Goal: Task Accomplishment & Management: Use online tool/utility

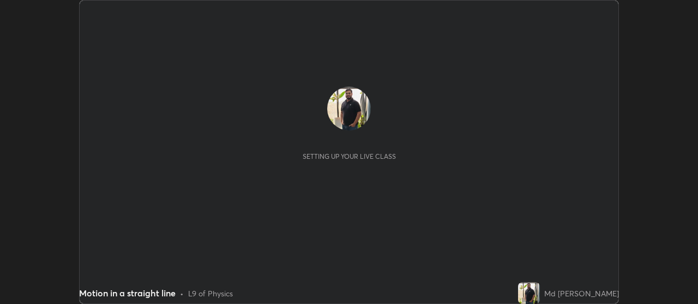
scroll to position [304, 698]
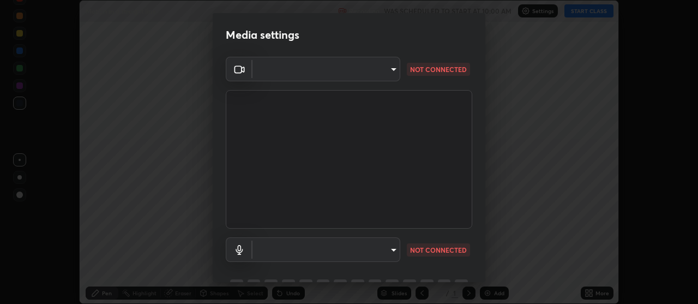
type input "22fd1baf326a4dc2477b81f4db25bcd6a257ae2ff3fe6e8918437301c5c1cc95"
type input "default"
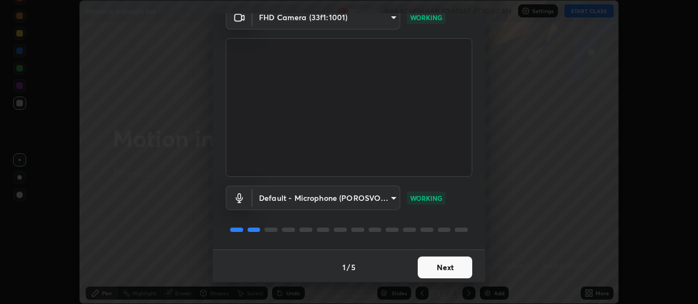
scroll to position [54, 0]
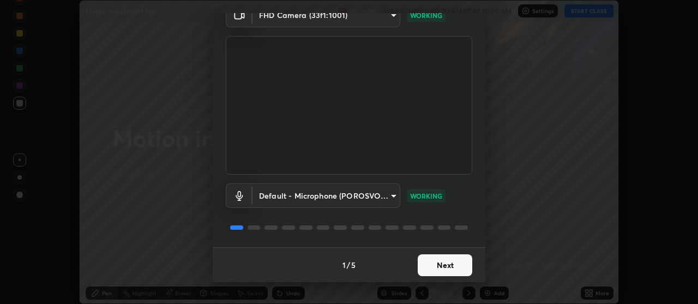
click at [447, 260] on button "Next" at bounding box center [445, 265] width 55 height 22
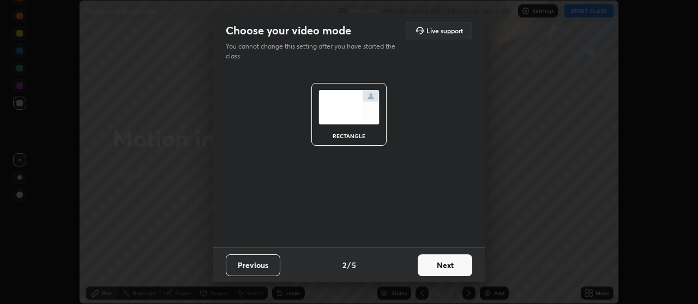
click at [455, 265] on button "Next" at bounding box center [445, 265] width 55 height 22
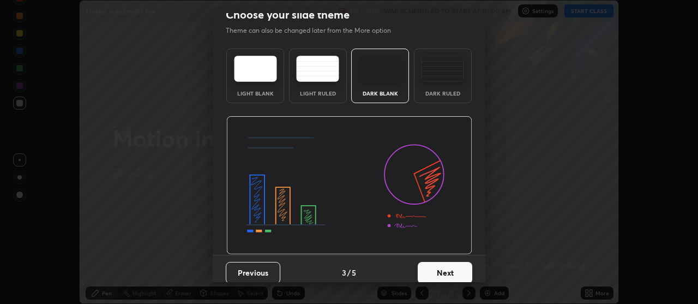
scroll to position [22, 0]
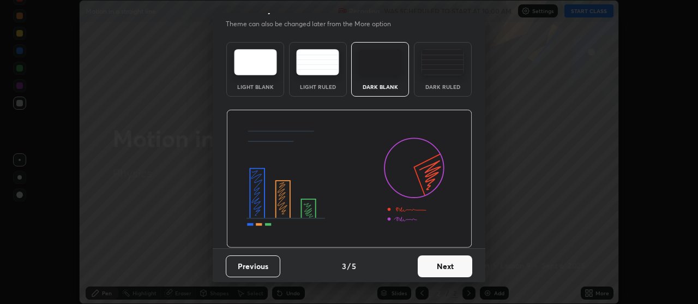
click at [449, 266] on button "Next" at bounding box center [445, 266] width 55 height 22
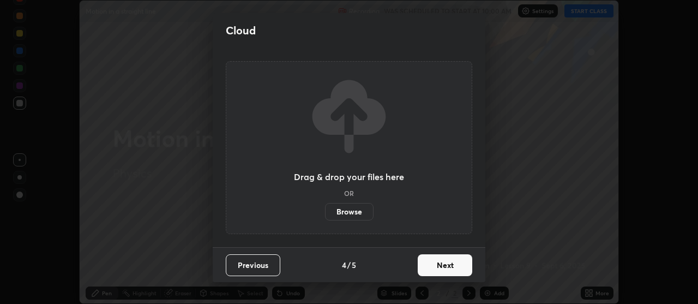
scroll to position [0, 0]
click at [454, 268] on button "Next" at bounding box center [445, 265] width 55 height 22
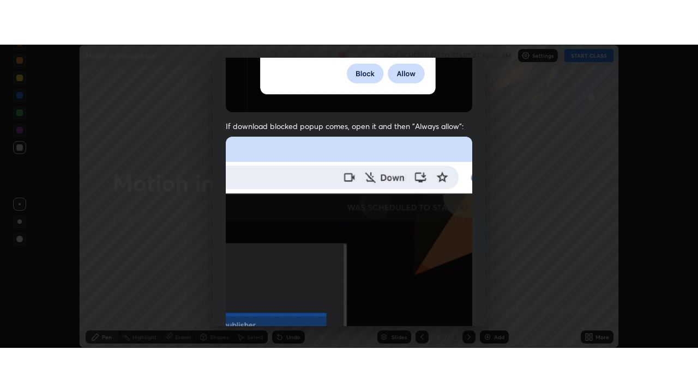
scroll to position [276, 0]
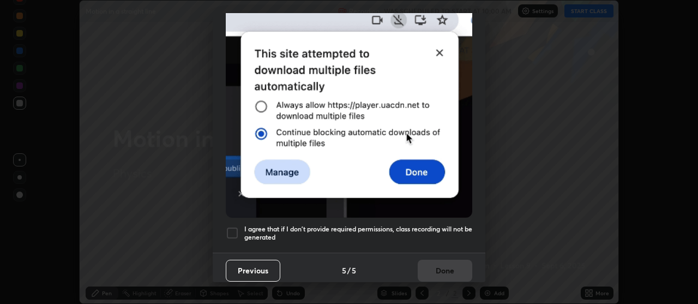
click at [231, 230] on div at bounding box center [232, 232] width 13 height 13
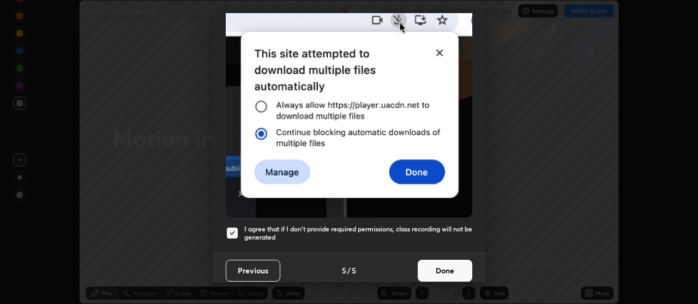
click at [448, 267] on button "Done" at bounding box center [445, 270] width 55 height 22
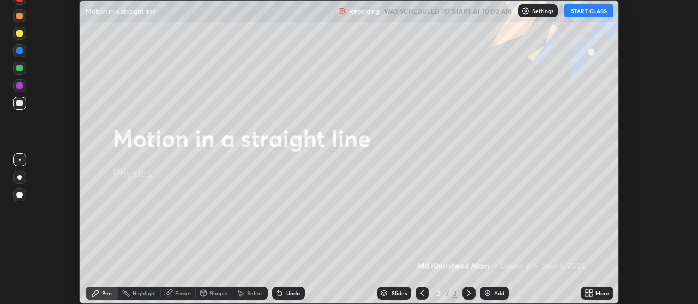
click at [592, 292] on icon at bounding box center [590, 290] width 3 height 3
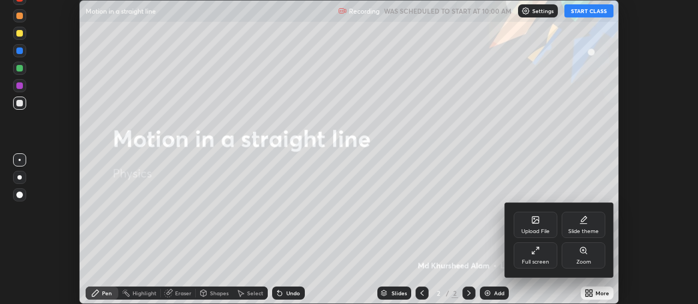
click at [536, 253] on icon at bounding box center [535, 250] width 9 height 9
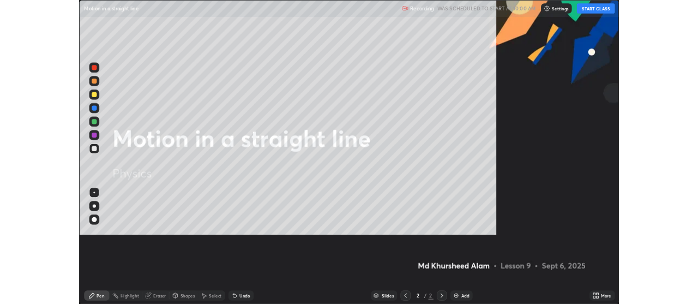
scroll to position [392, 698]
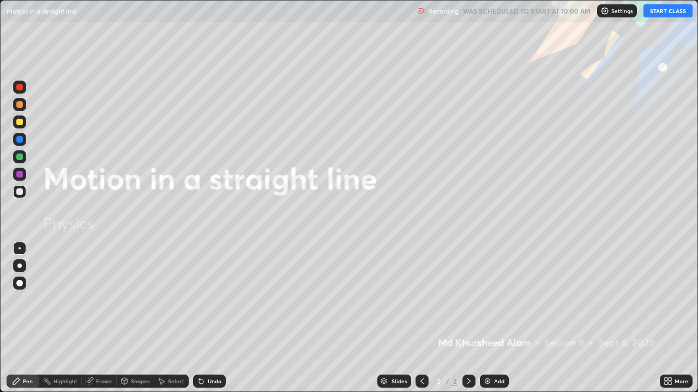
click at [662, 13] on button "START CLASS" at bounding box center [667, 10] width 49 height 13
click at [487, 303] on img at bounding box center [487, 381] width 9 height 9
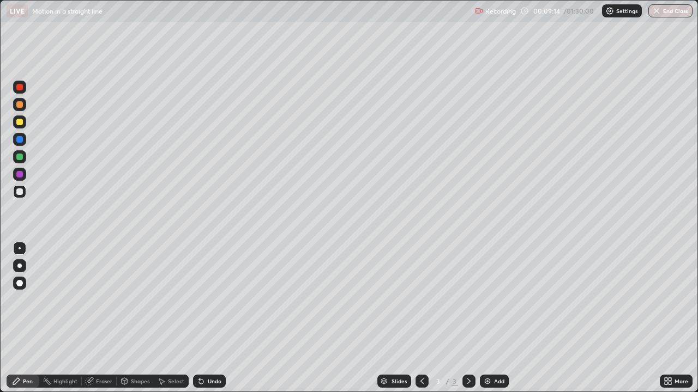
click at [490, 303] on img at bounding box center [487, 381] width 9 height 9
click at [205, 303] on div "Undo" at bounding box center [209, 381] width 33 height 13
click at [199, 303] on icon at bounding box center [199, 379] width 1 height 1
click at [206, 303] on div "Undo" at bounding box center [209, 381] width 33 height 13
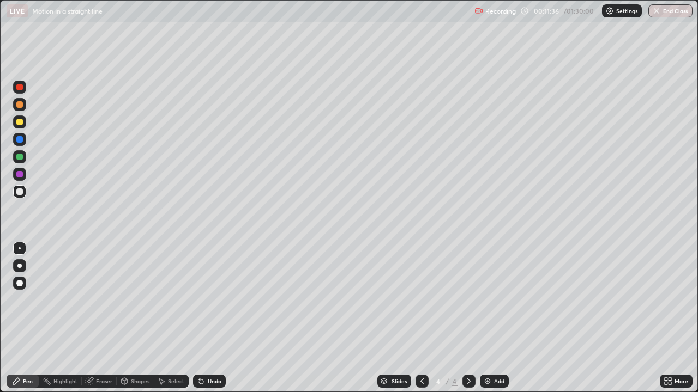
click at [212, 303] on div "Undo" at bounding box center [215, 381] width 14 height 5
click at [491, 303] on div "Add" at bounding box center [494, 381] width 29 height 13
click at [18, 144] on div at bounding box center [19, 139] width 13 height 13
click at [491, 303] on div "Add" at bounding box center [494, 381] width 29 height 13
click at [494, 303] on div "Add" at bounding box center [499, 381] width 10 height 5
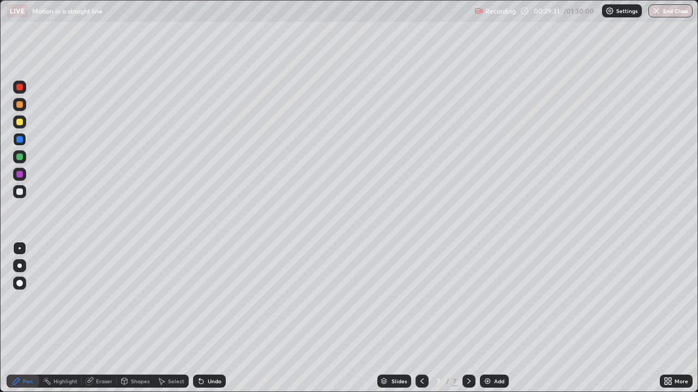
click at [111, 303] on div "Eraser" at bounding box center [99, 381] width 35 height 13
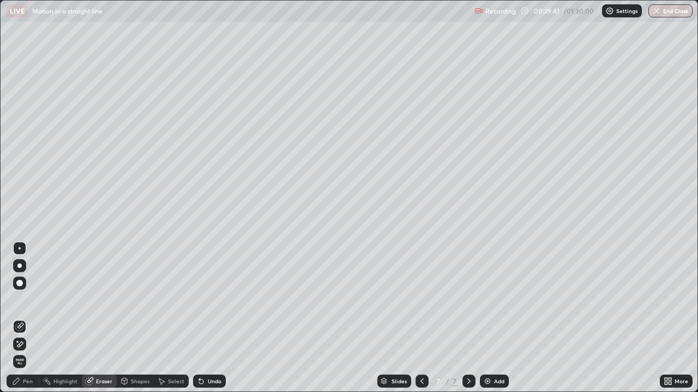
click at [21, 303] on icon at bounding box center [16, 381] width 9 height 9
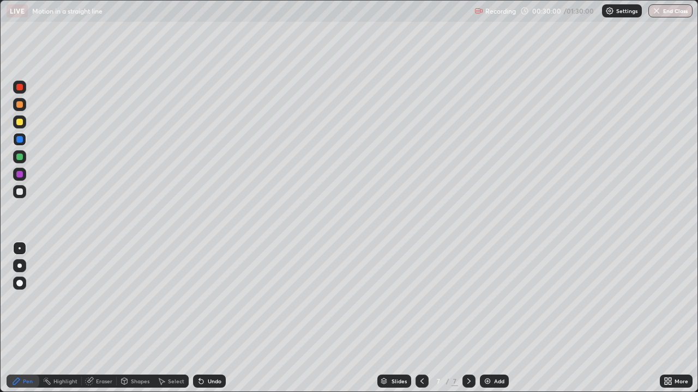
click at [17, 174] on div at bounding box center [19, 174] width 7 height 7
click at [489, 303] on img at bounding box center [487, 381] width 9 height 9
click at [420, 303] on icon at bounding box center [421, 381] width 3 height 5
click at [466, 303] on icon at bounding box center [468, 381] width 9 height 9
click at [208, 303] on div "Undo" at bounding box center [215, 381] width 14 height 5
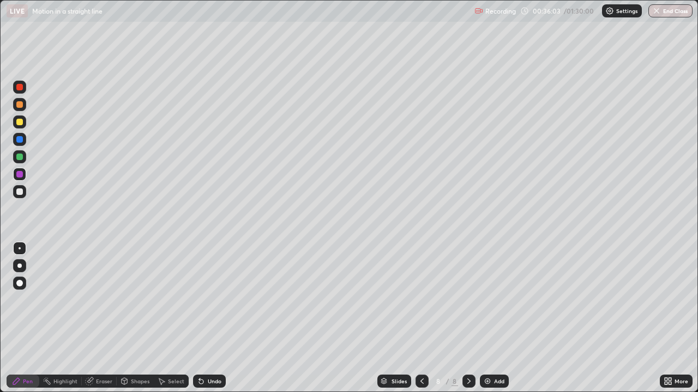
click at [204, 303] on icon at bounding box center [201, 381] width 9 height 9
click at [208, 303] on div "Undo" at bounding box center [215, 381] width 14 height 5
click at [323, 303] on div "Slides 8 / 8 Add" at bounding box center [443, 382] width 434 height 22
click at [488, 303] on img at bounding box center [487, 381] width 9 height 9
click at [204, 303] on div "Undo" at bounding box center [209, 381] width 33 height 13
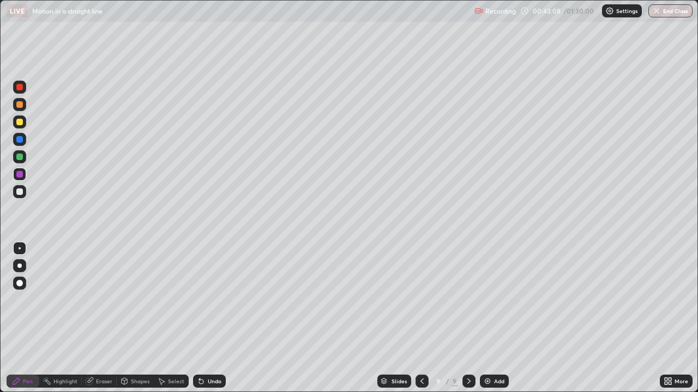
click at [203, 303] on icon at bounding box center [201, 381] width 9 height 9
click at [490, 303] on img at bounding box center [487, 381] width 9 height 9
click at [210, 303] on div "Undo" at bounding box center [215, 381] width 14 height 5
click at [217, 303] on div "Undo" at bounding box center [215, 381] width 14 height 5
click at [485, 303] on img at bounding box center [487, 381] width 9 height 9
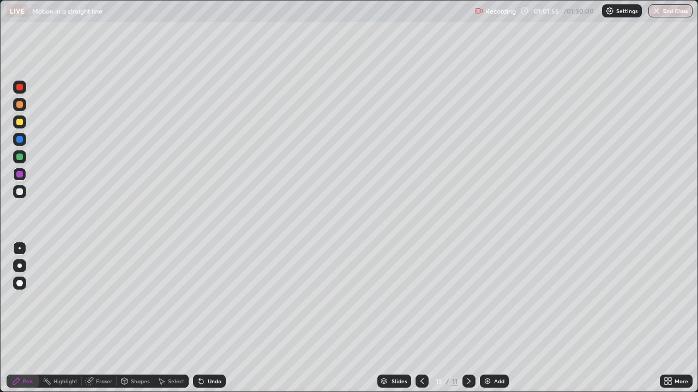
click at [486, 303] on img at bounding box center [487, 381] width 9 height 9
click at [208, 303] on div "Undo" at bounding box center [215, 381] width 14 height 5
click at [61, 303] on div "Highlight" at bounding box center [65, 381] width 24 height 5
click at [23, 303] on div "Pen" at bounding box center [28, 381] width 10 height 5
click at [101, 303] on div "Eraser" at bounding box center [104, 381] width 16 height 5
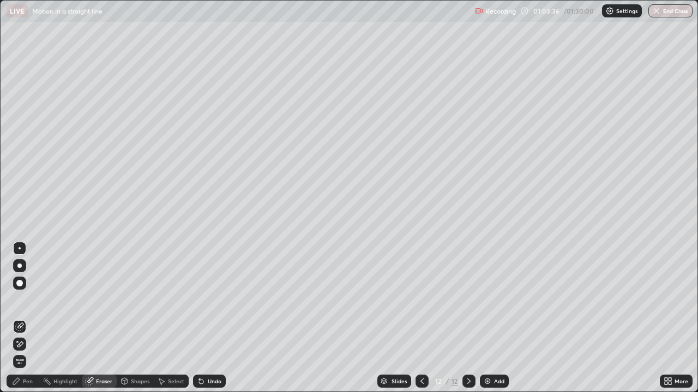
click at [20, 303] on icon at bounding box center [16, 381] width 9 height 9
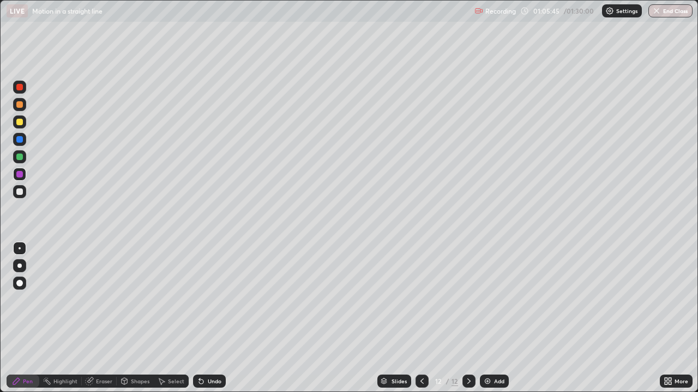
click at [20, 137] on div at bounding box center [19, 139] width 7 height 7
click at [485, 303] on img at bounding box center [487, 381] width 9 height 9
click at [204, 303] on icon at bounding box center [201, 381] width 9 height 9
click at [208, 303] on div "Undo" at bounding box center [215, 381] width 14 height 5
click at [206, 303] on div "Undo" at bounding box center [209, 381] width 33 height 13
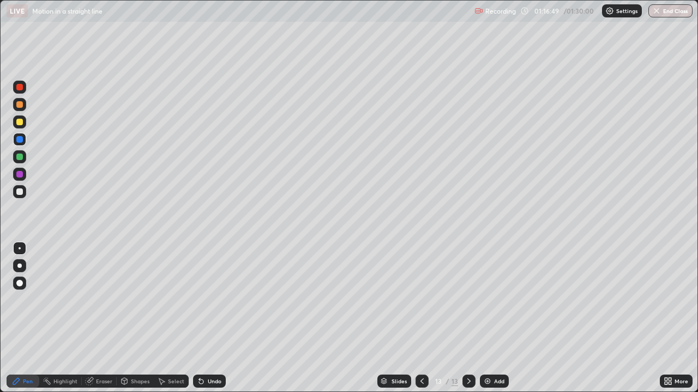
click at [206, 303] on div "Undo" at bounding box center [209, 381] width 33 height 13
click at [675, 9] on button "End Class" at bounding box center [670, 10] width 44 height 13
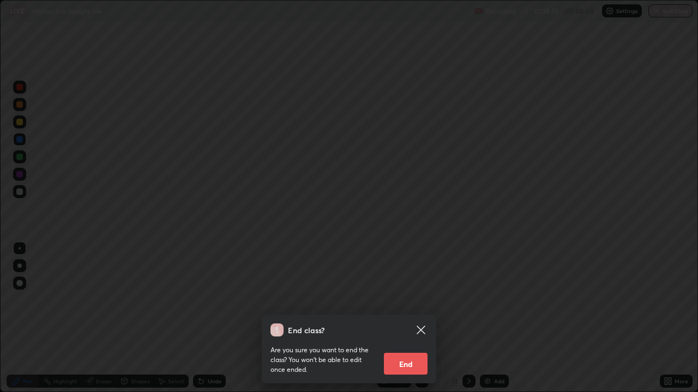
click at [407, 303] on button "End" at bounding box center [406, 364] width 44 height 22
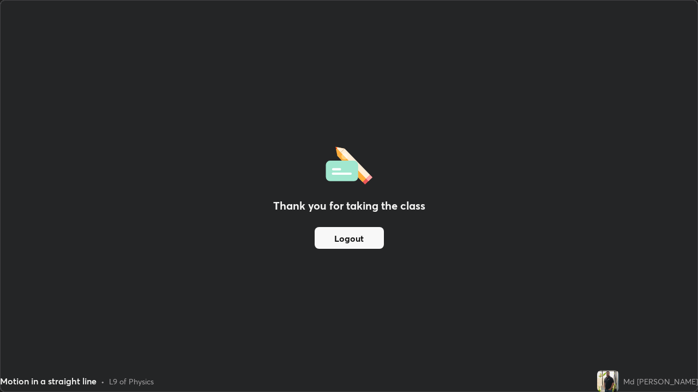
click at [354, 239] on button "Logout" at bounding box center [349, 238] width 69 height 22
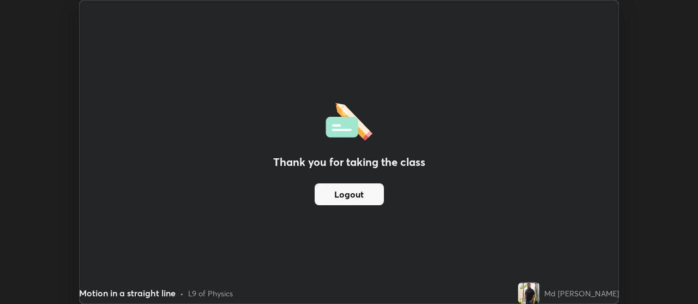
scroll to position [54210, 53816]
